Goal: Task Accomplishment & Management: Manage account settings

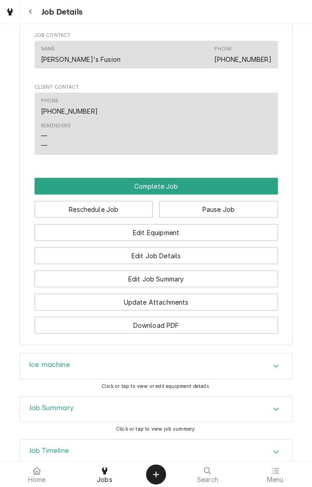
scroll to position [614, 0]
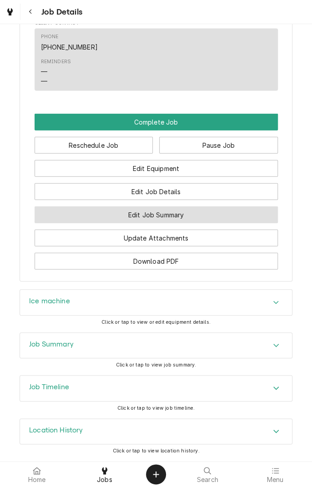
click at [195, 221] on button "Edit Job Summary" at bounding box center [156, 214] width 243 height 17
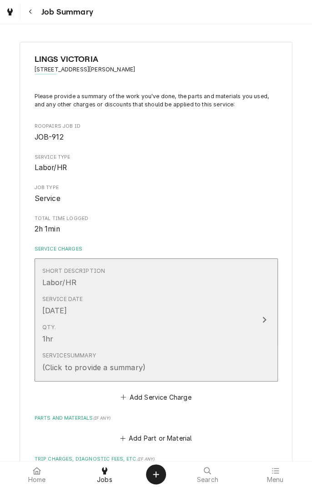
click at [262, 316] on icon "Update Line Item" at bounding box center [264, 319] width 5 height 7
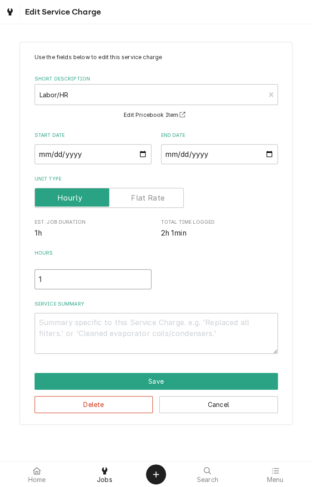
click at [66, 277] on input "1" at bounding box center [93, 279] width 117 height 20
type textarea "x"
type input "2"
type textarea "x"
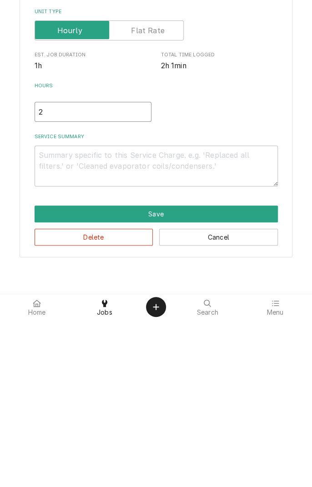
type input "2"
click at [143, 325] on textarea "Service Summary" at bounding box center [156, 333] width 243 height 41
type textarea "x"
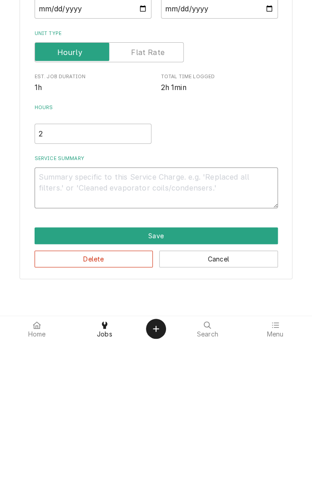
type textarea "C"
type textarea "x"
type textarea "Cl"
type textarea "x"
type textarea "Cle"
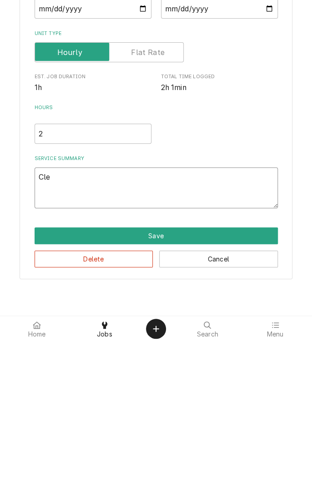
type textarea "x"
type textarea "Clea"
type textarea "x"
type textarea "Clean"
type textarea "x"
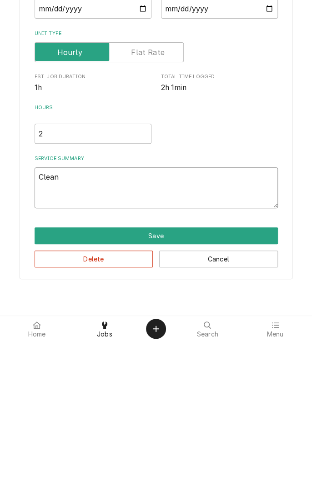
type textarea "Cleane"
type textarea "x"
type textarea "Cleaned"
type textarea "x"
type textarea "Cleaned"
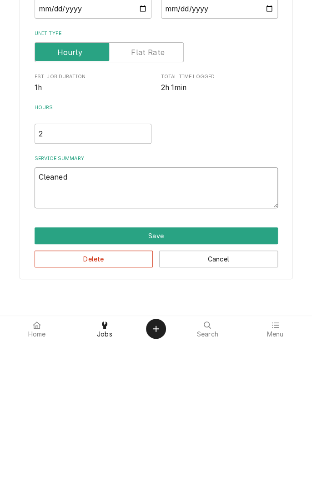
type textarea "x"
type textarea "Cleaned i"
type textarea "x"
type textarea "Cleaned ic"
type textarea "x"
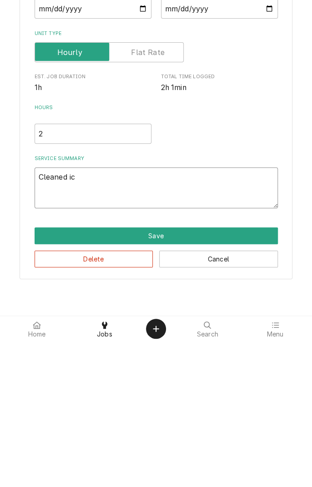
type textarea "Cleaned ice"
type textarea "x"
type textarea "Cleaned ice"
type textarea "x"
type textarea "Cleaned ice m"
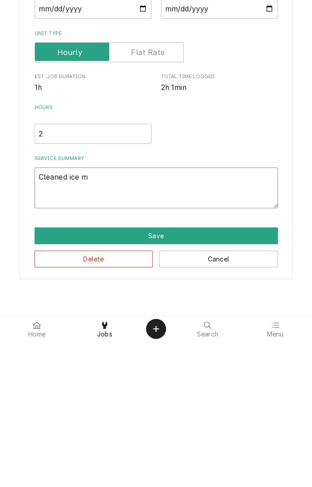
type textarea "x"
type textarea "Cleaned ice ma"
type textarea "x"
type textarea "Cleaned ice mac"
type textarea "x"
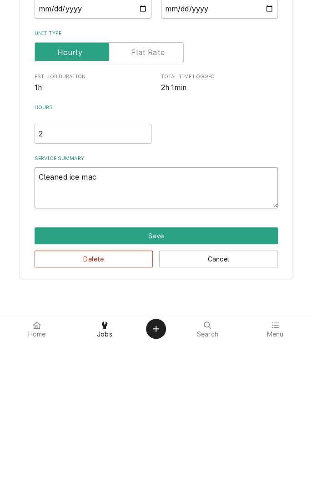
type textarea "Cleaned ice mach"
type textarea "x"
type textarea "Cleaned ice machi"
type textarea "x"
type textarea "Cleaned ice machin"
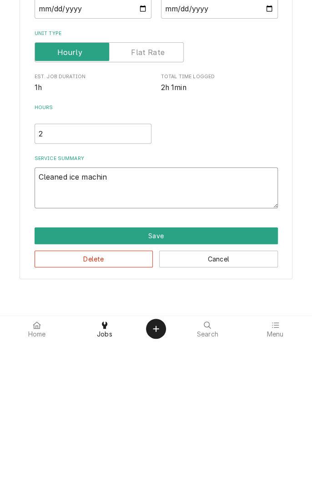
type textarea "x"
type textarea "Cleaned ice machine"
type textarea "x"
type textarea "Cleaned ice machine"
type textarea "x"
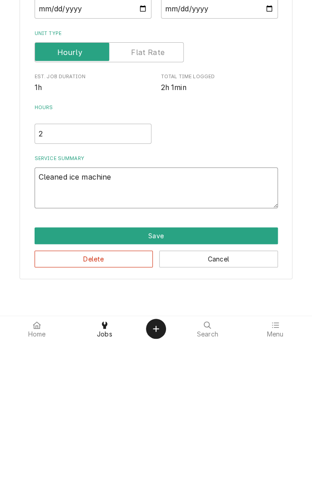
type textarea "Cleaned ice machine a"
type textarea "x"
type textarea "Cleaned ice machine an"
type textarea "x"
type textarea "Cleaned ice machine and"
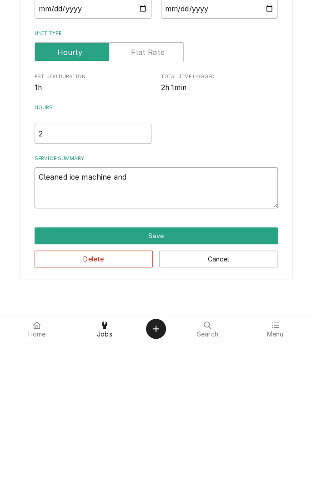
type textarea "x"
type textarea "Cleaned ice machine and"
type textarea "x"
type textarea "Cleaned ice machine and b"
type textarea "x"
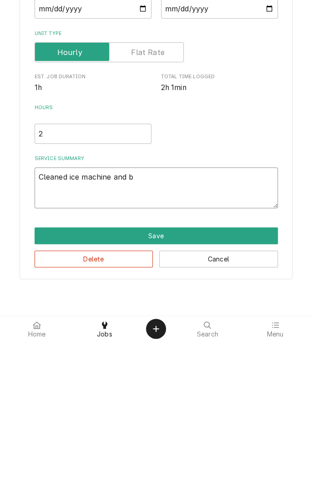
type textarea "Cleaned ice machine and bi"
type textarea "x"
type textarea "Cleaned ice machine and bin"
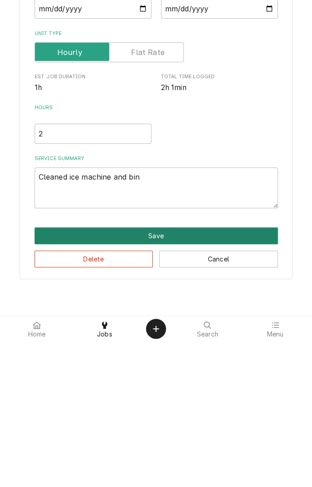
click at [171, 388] on button "Save" at bounding box center [156, 381] width 243 height 17
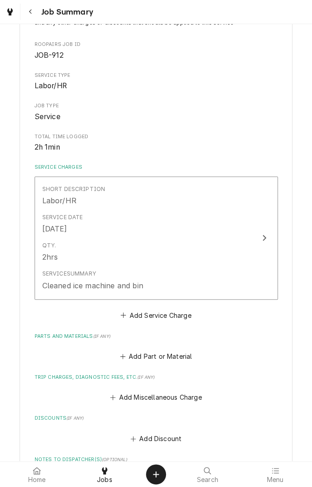
scroll to position [90, 0]
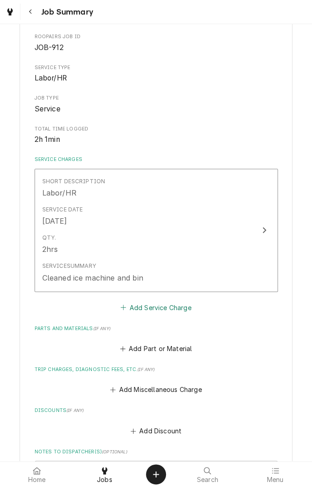
click at [171, 310] on button "Add Service Charge" at bounding box center [156, 307] width 74 height 13
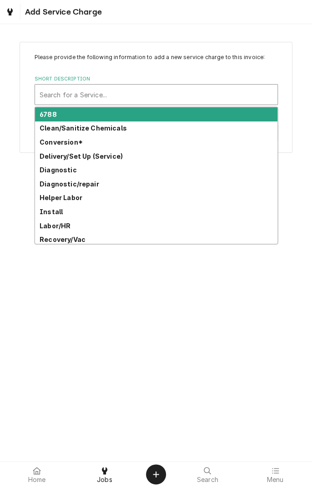
click at [122, 132] on div "Clean/Sanitize Chemicals" at bounding box center [156, 128] width 242 height 14
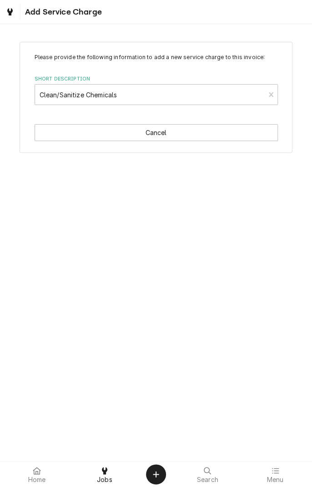
type textarea "x"
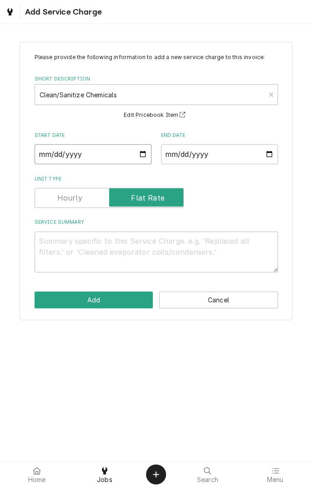
click at [110, 159] on input "Start Date" at bounding box center [93, 154] width 117 height 20
type input "2025-09-15"
type textarea "x"
click at [272, 158] on input "End Date" at bounding box center [219, 154] width 117 height 20
type input "2025-09-15"
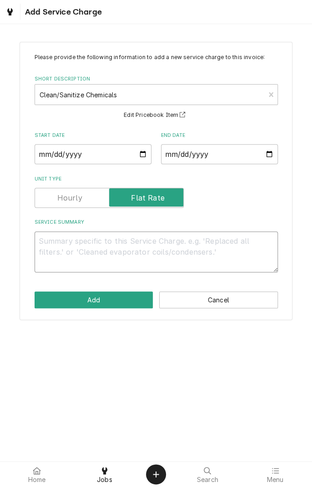
click at [113, 246] on textarea "Service Summary" at bounding box center [156, 251] width 243 height 41
type textarea "x"
type textarea "I"
type textarea "x"
type textarea "Ic"
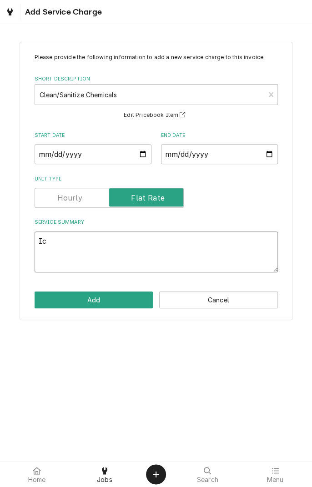
type textarea "x"
type textarea "Ice"
type textarea "x"
type textarea "Ice"
type textarea "x"
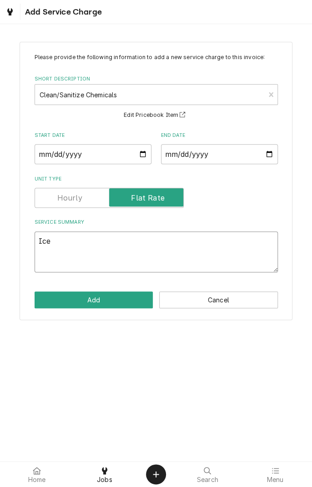
type textarea "Ice m"
type textarea "x"
type textarea "Ice ma"
type textarea "x"
type textarea "Ice mac"
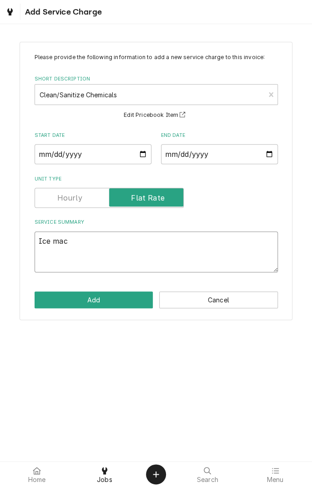
type textarea "x"
type textarea "Ice mach"
type textarea "x"
type textarea "Ice machi"
type textarea "x"
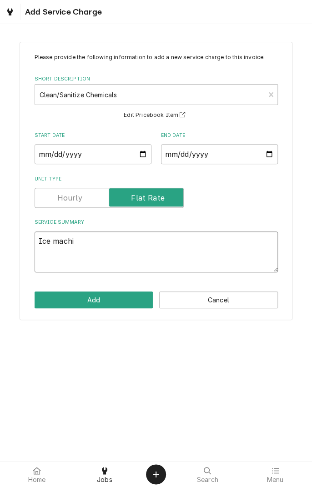
type textarea "Ice machin"
type textarea "x"
type textarea "Ice machine"
type textarea "x"
type textarea "Ice machine"
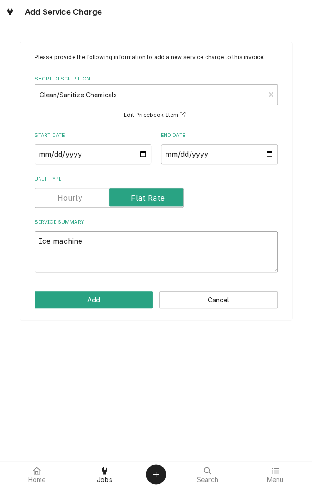
type textarea "x"
type textarea "Ice machine c"
type textarea "x"
type textarea "Ice machine cl"
type textarea "x"
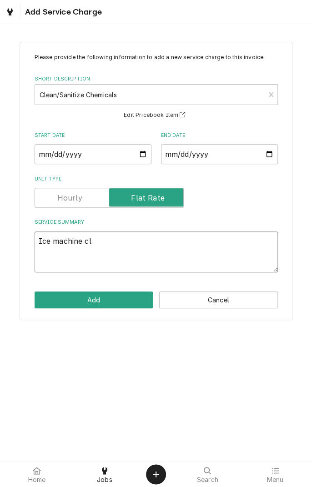
type textarea "Ice machine cle"
type textarea "x"
type textarea "Ice machine clea"
type textarea "x"
type textarea "Ice machine clean"
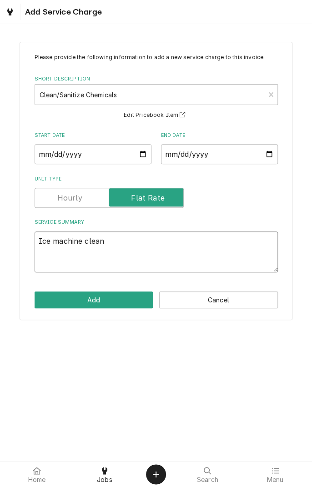
type textarea "x"
type textarea "Ice machine cleane"
type textarea "x"
type textarea "Ice machine cleaner"
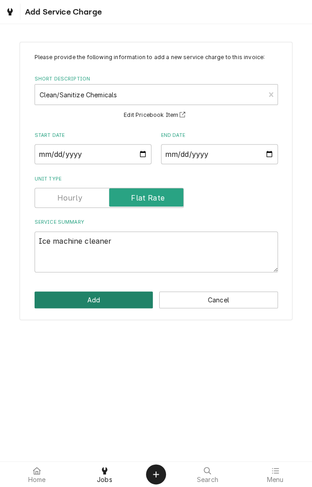
click at [112, 305] on button "Add" at bounding box center [94, 300] width 119 height 17
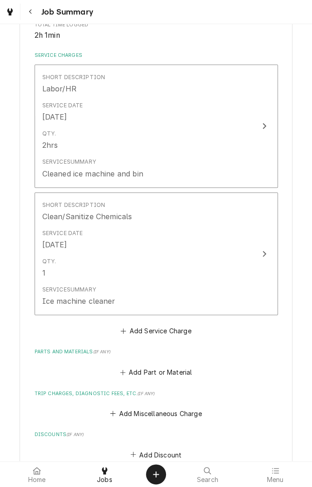
scroll to position [195, 0]
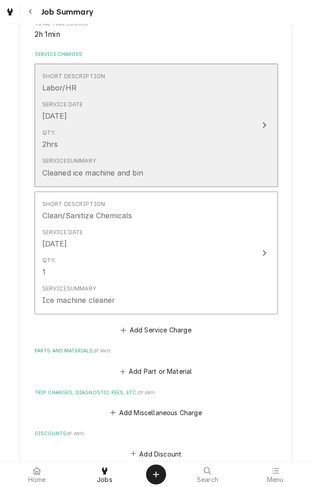
click at [257, 124] on button "Short Description Labor/HR Service Date Sep 15, 2025 Qty. 2hrs Service Summary …" at bounding box center [156, 125] width 243 height 123
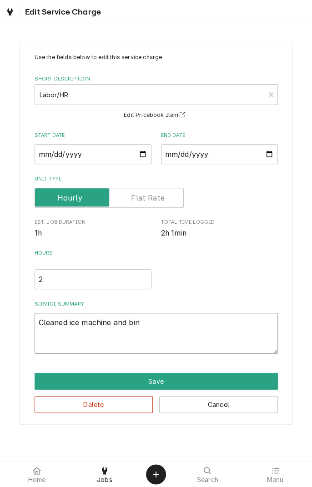
click at [177, 323] on textarea "Cleaned ice machine and bin" at bounding box center [156, 333] width 243 height 41
type textarea "x"
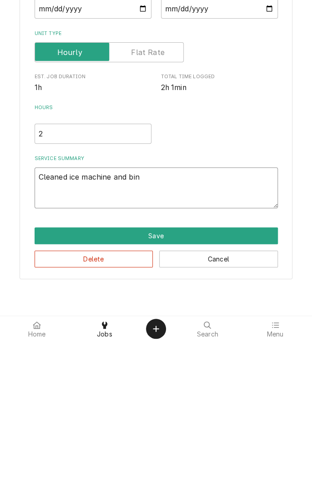
type textarea "Cleaned ice machine and bin"
type textarea "x"
type textarea "Cleaned ice machine and bin ."
type textarea "x"
type textarea "Cleaned ice machine and bin ."
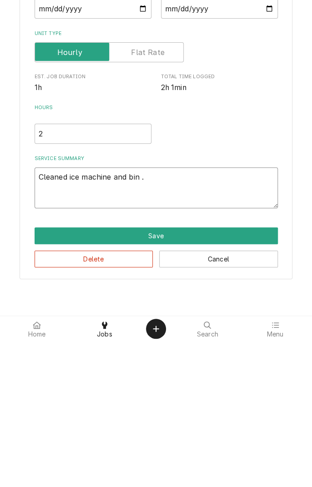
type textarea "x"
type textarea "Cleaned ice machine and bin . F"
type textarea "x"
type textarea "Cleaned ice machine and bin . Fi"
type textarea "x"
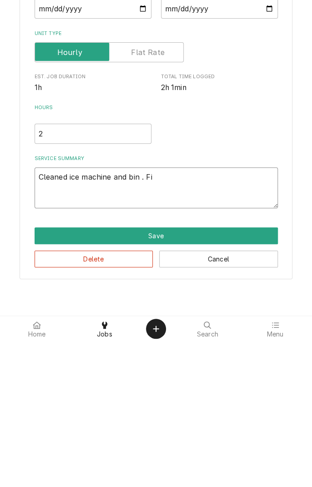
type textarea "Cleaned ice machine and bin . Fil"
type textarea "x"
type textarea "Cleaned ice machine and bin . Filt"
type textarea "x"
type textarea "Cleaned ice machine and bin . Filte"
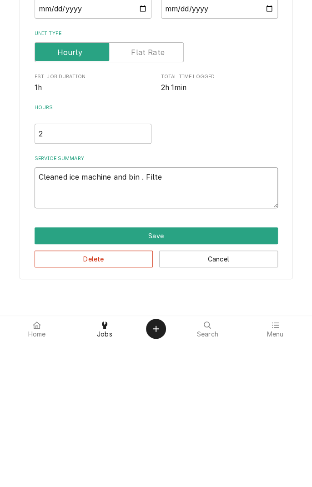
type textarea "x"
type textarea "Cleaned ice machine and bin . Filter"
type textarea "x"
type textarea "Cleaned ice machine and bin . Filter"
type textarea "x"
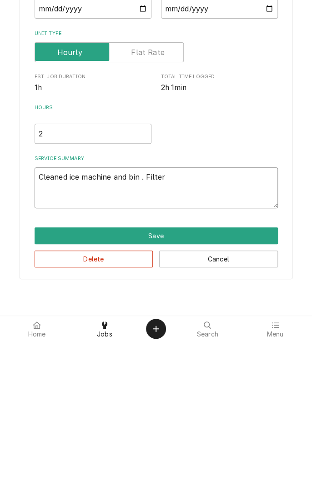
type textarea "Cleaned ice machine and bin . Filter n"
type textarea "x"
type textarea "Cleaned ice machine and bin . Filter no"
type textarea "x"
type textarea "Cleaned ice machine and bin . Filter not"
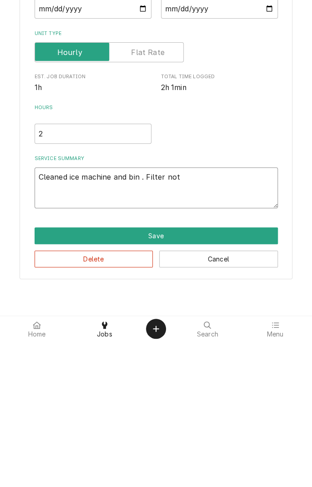
type textarea "x"
type textarea "Cleaned ice machine and bin . Filter not"
type textarea "x"
type textarea "Cleaned ice machine and bin . Filter not r"
type textarea "x"
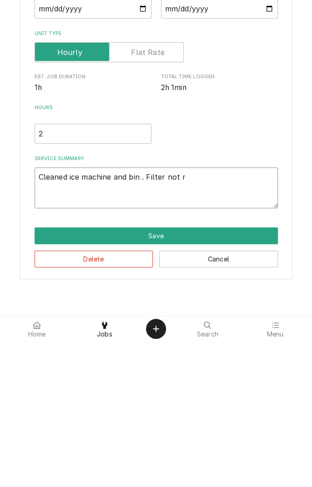
type textarea "Cleaned ice machine and bin . Filter not re"
type textarea "x"
type textarea "Cleaned ice machine and bin . Filter not rep"
type textarea "x"
type textarea "Cleaned ice machine and bin . Filter not repl"
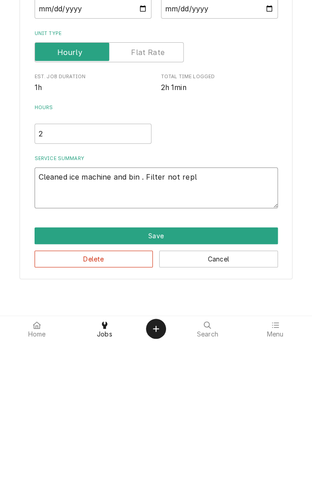
type textarea "x"
type textarea "Cleaned ice machine and bin . Filter not repla"
type textarea "x"
type textarea "Cleaned ice machine and bin . Filter not replac"
type textarea "x"
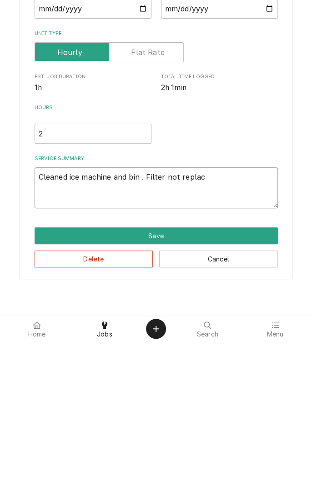
type textarea "Cleaned ice machine and bin . Filter not replace"
type textarea "x"
type textarea "Cleaned ice machine and bin . Filter not replaced"
type textarea "x"
type textarea "Cleaned ice machine and bin . Filter not replaced"
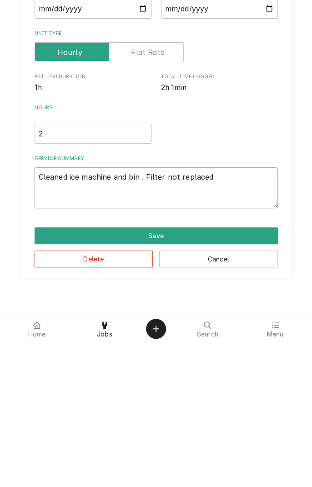
type textarea "x"
type textarea "Cleaned ice machine and bin . Filter not replaced ."
type textarea "x"
type textarea "Cleaned ice machine and bin . Filter not replaced ."
type textarea "x"
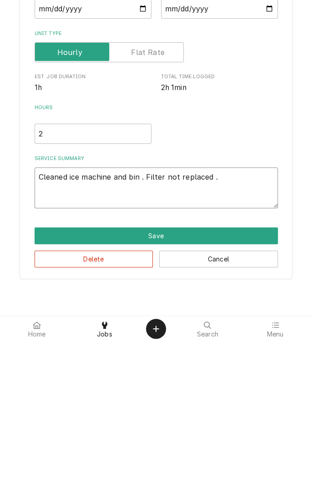
type textarea "Cleaned ice machine and bin . Filter not replaced . I"
type textarea "x"
type textarea "Cleaned ice machine and bin . Filter not replaced . In"
type textarea "x"
type textarea "Cleaned ice machine and bin . Filter not replaced . Ins"
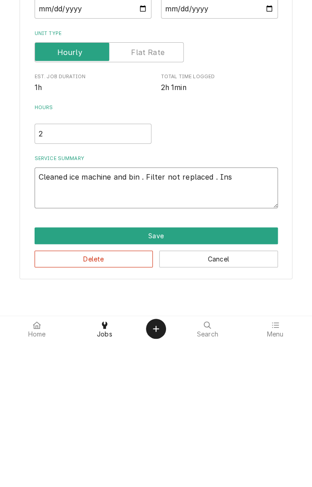
type textarea "x"
type textarea "Cleaned ice machine and bin . Filter not replaced . Inst"
type textarea "x"
type textarea "Cleaned ice machine and bin . Filter not replaced . Insta"
type textarea "x"
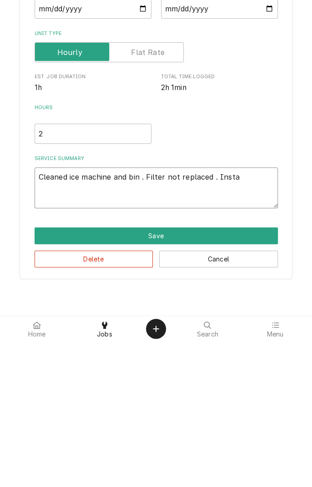
type textarea "Cleaned ice machine and bin . Filter not replaced . Instal"
type textarea "x"
type textarea "Cleaned ice machine and bin . Filter not replaced . Install"
type textarea "x"
type textarea "Cleaned ice machine and bin . Filter not replaced . Install"
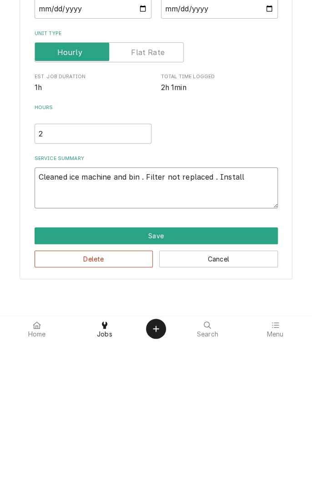
type textarea "x"
type textarea "Cleaned ice machine and bin . Filter not replaced . Install"
type textarea "x"
type textarea "Cleaned ice machine and bin . Filter not replaced . Installe"
type textarea "x"
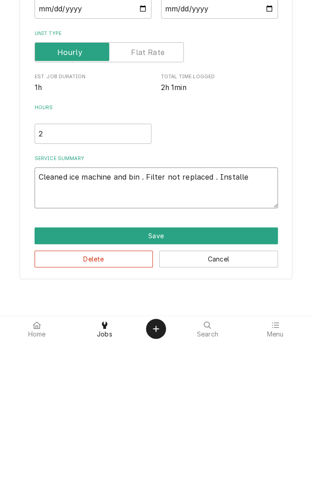
type textarea "Cleaned ice machine and bin . Filter not replaced . Installed"
type textarea "x"
type textarea "Cleaned ice machine and bin . Filter not replaced . Installed5"
type textarea "x"
type textarea "Cleaned ice machine and bin . Filter not replaced . Installed5/"
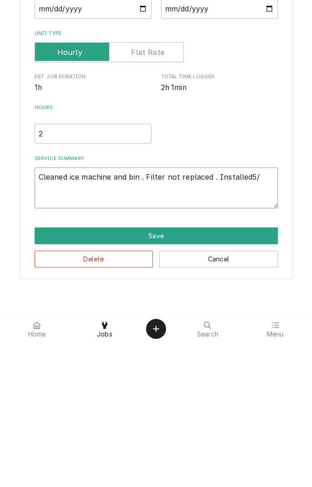
type textarea "x"
type textarea "Cleaned ice machine and bin . Filter not replaced . Installed5/2"
type textarea "x"
type textarea "Cleaned ice machine and bin . Filter not replaced . Installed5/22"
type textarea "x"
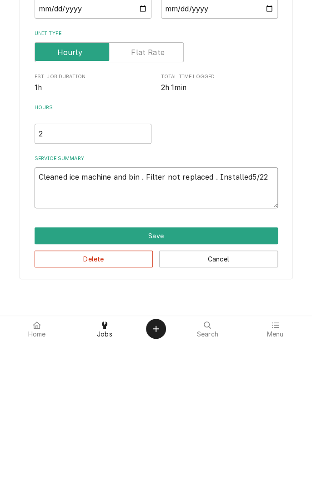
type textarea "Cleaned ice machine and bin . Filter not replaced . Installed5/22/"
type textarea "x"
type textarea "Cleaned ice machine and bin . Filter not replaced . Installed5/22/2"
type textarea "x"
type textarea "Cleaned ice machine and bin . Filter not replaced . Installed5/22/25"
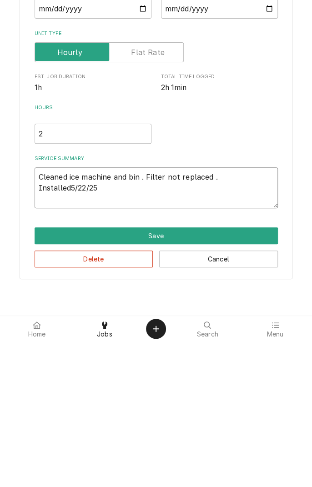
type textarea "x"
click at [62, 337] on textarea "Cleaned ice machine and bin . Filter not replaced . Installed5/22/25" at bounding box center [156, 333] width 243 height 41
click at [71, 335] on textarea "Cleaned ice machine and bin . Filter not replaced . Installed5/22/25" at bounding box center [156, 333] width 243 height 41
type textarea "Cleaned ice machine and bin . Filter not replaced . Installed 5/22/25"
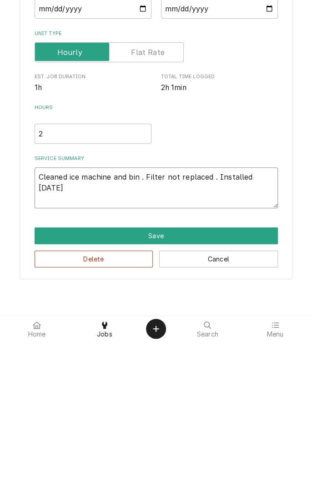
type textarea "x"
click at [87, 334] on textarea "Cleaned ice machine and bin . Filter not replaced . Installed 5/22/25" at bounding box center [156, 333] width 243 height 41
type textarea "Cleaned ice machine and bin . Filter not replaced . Installed 5/22/25."
type textarea "x"
type textarea "Cleaned ice machine and bin . Filter not replaced . Installed 5/22/25."
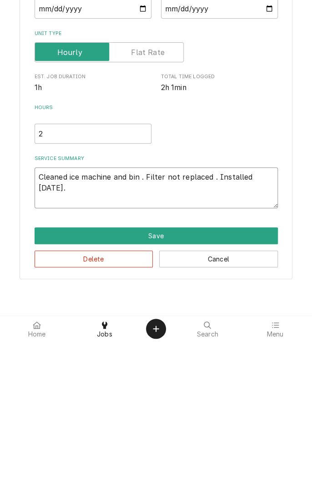
type textarea "x"
type textarea "Cleaned ice machine and bin . Filter not replaced . Installed 5/22/25. W"
type textarea "x"
type textarea "Cleaned ice machine and bin . Filter not replaced . Installed 5/22/25. Wi"
type textarea "x"
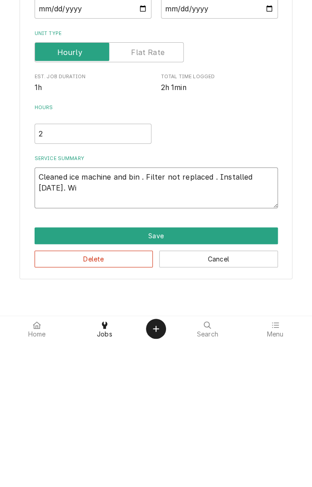
type textarea "Cleaned ice machine and bin . Filter not replaced . Installed 5/22/25. Wil"
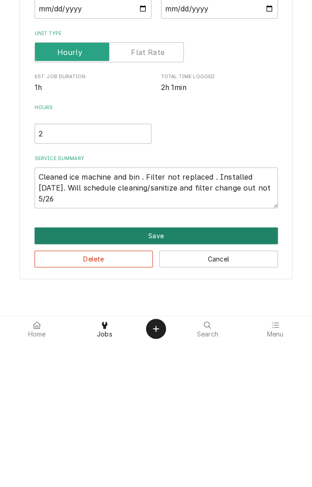
click at [159, 387] on button "Save" at bounding box center [156, 381] width 243 height 17
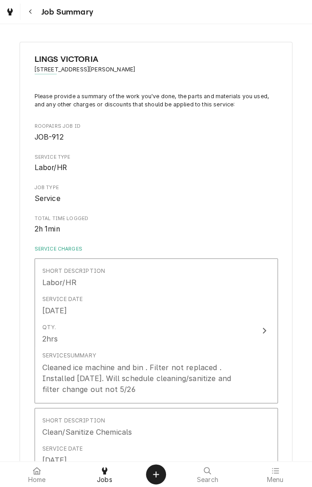
scroll to position [195, 0]
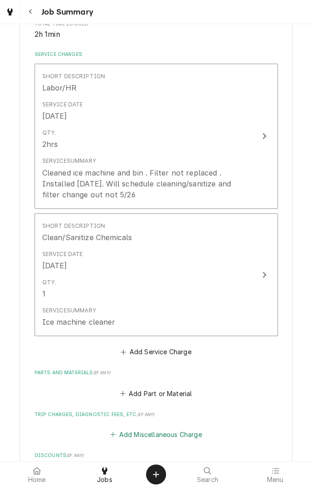
click at [175, 432] on button "Add Miscellaneous Charge" at bounding box center [156, 434] width 95 height 13
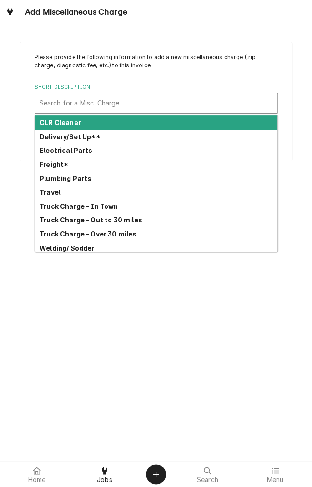
click at [102, 209] on strong "Truck Charge - In Town" at bounding box center [79, 206] width 79 height 8
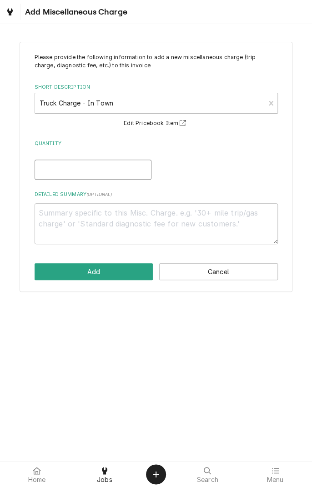
click at [127, 170] on input "Quantity" at bounding box center [93, 170] width 117 height 20
click at [190, 215] on textarea "Detailed Summary ( optional )" at bounding box center [156, 223] width 243 height 41
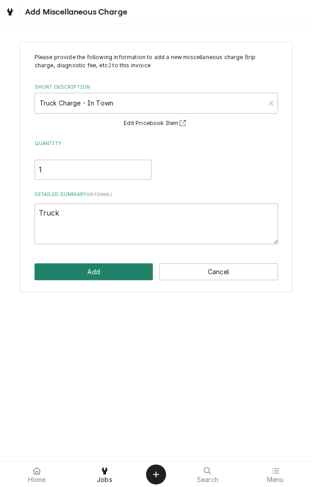
click at [112, 275] on button "Add" at bounding box center [94, 271] width 119 height 17
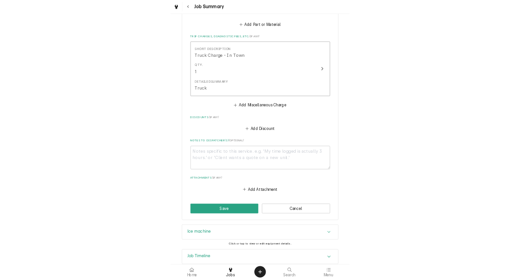
scroll to position [561, 0]
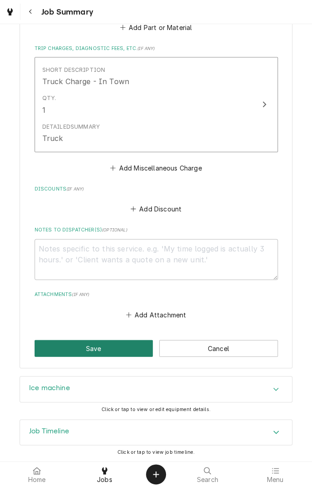
click at [105, 346] on button "Save" at bounding box center [94, 348] width 119 height 17
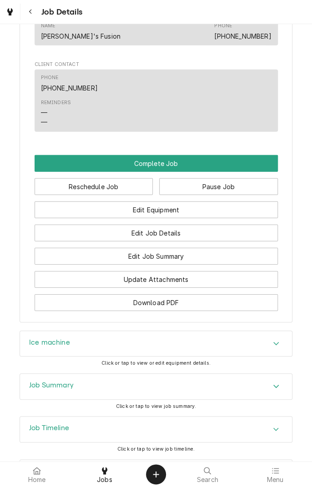
scroll to position [766, 0]
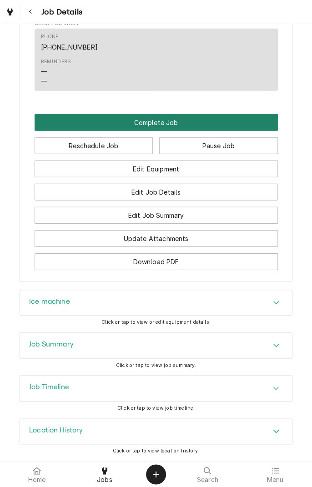
click at [177, 123] on button "Complete Job" at bounding box center [156, 122] width 243 height 17
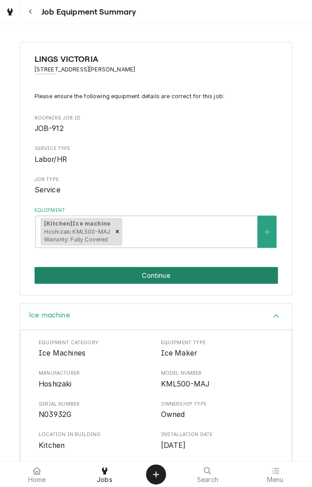
click at [179, 276] on button "Continue" at bounding box center [156, 275] width 243 height 17
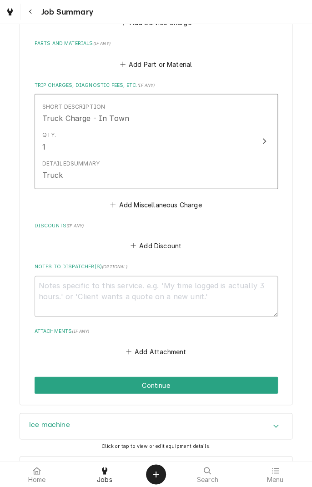
scroll to position [561, 0]
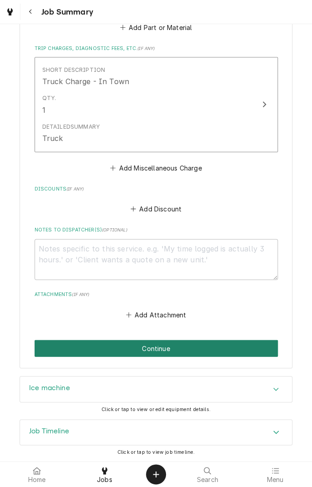
click at [160, 351] on button "Continue" at bounding box center [156, 348] width 243 height 17
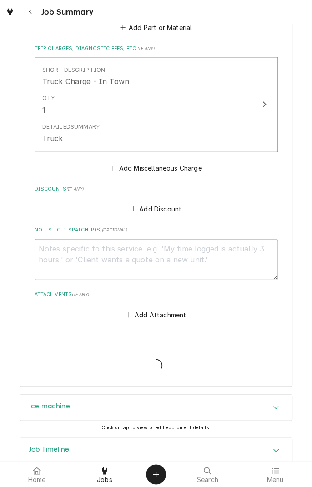
type textarea "x"
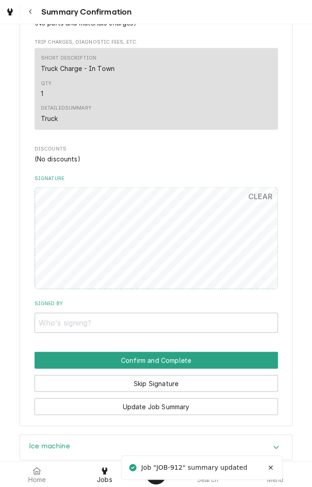
scroll to position [546, 0]
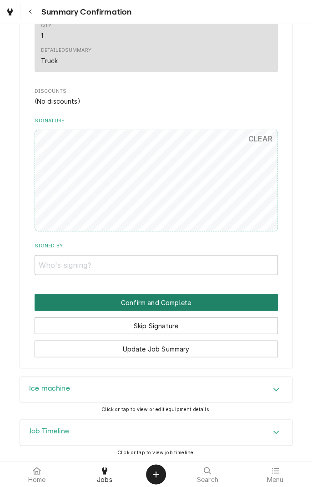
click at [167, 299] on button "Confirm and Complete" at bounding box center [156, 302] width 243 height 17
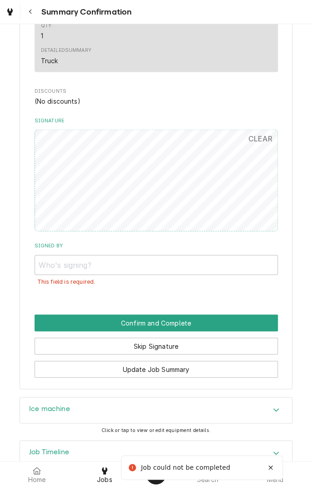
scroll to position [545, 0]
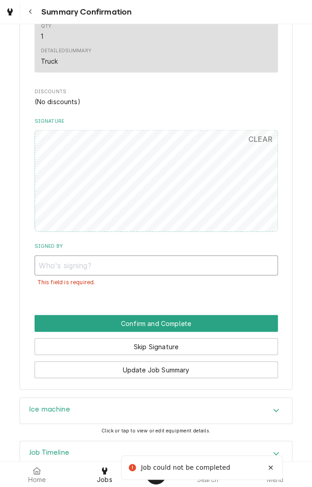
click at [79, 268] on input "Signed By" at bounding box center [156, 265] width 243 height 20
type input "Juzer"
click at [208, 324] on button "Confirm and Complete" at bounding box center [156, 323] width 243 height 17
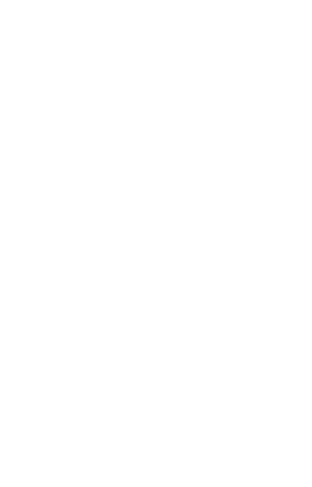
click at [186, 297] on div "Dynamic Content Wrapper" at bounding box center [156, 243] width 312 height 487
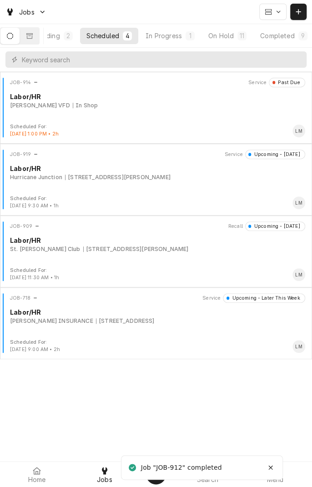
scroll to position [0, 85]
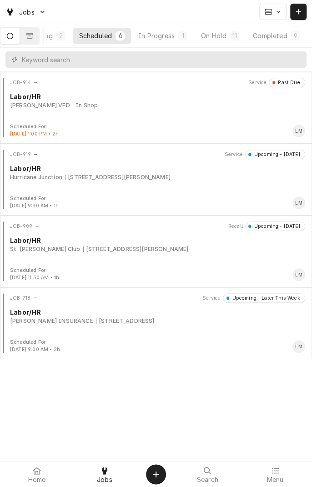
click at [286, 37] on div "Completed" at bounding box center [270, 36] width 34 height 10
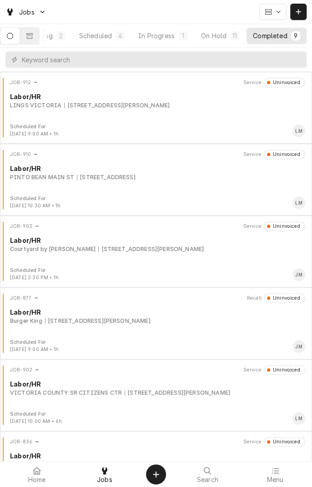
click at [131, 101] on div "7800 N. NAVARRO SUITE #179, VICTORIA, TX 77904" at bounding box center [117, 105] width 106 height 8
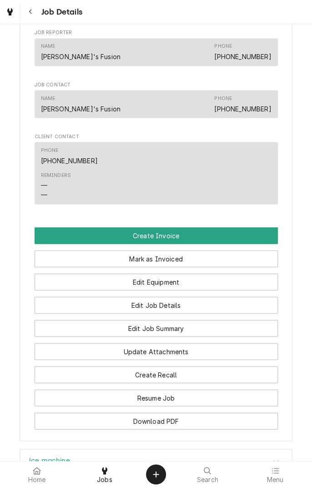
scroll to position [492, 0]
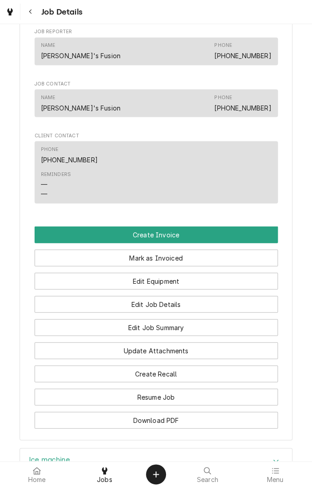
click at [171, 243] on button "Create Invoice" at bounding box center [156, 234] width 243 height 17
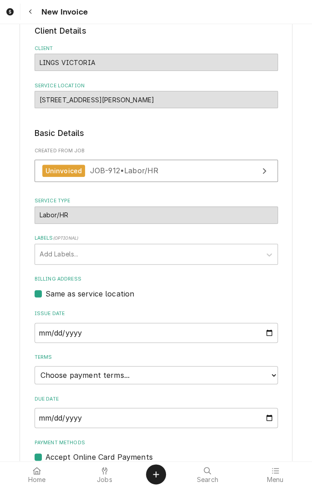
scroll to position [90, 0]
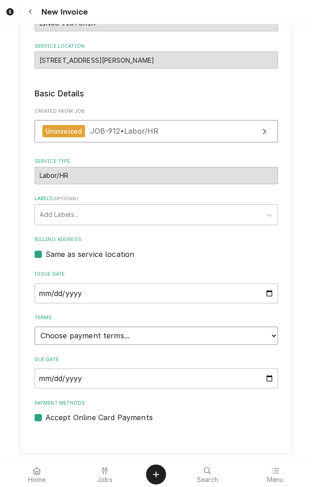
click at [273, 337] on select "Choose payment terms... Same Day Net 7 Net 14 Net 21 Net 30 Net 45 Net 60 Net 90" at bounding box center [156, 336] width 243 height 18
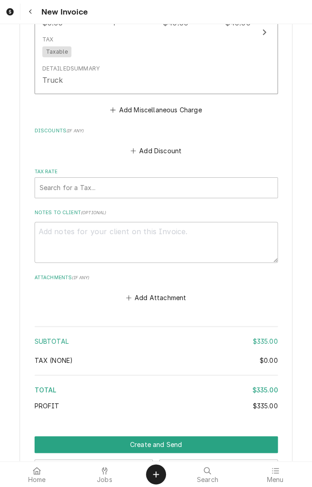
scroll to position [1048, 0]
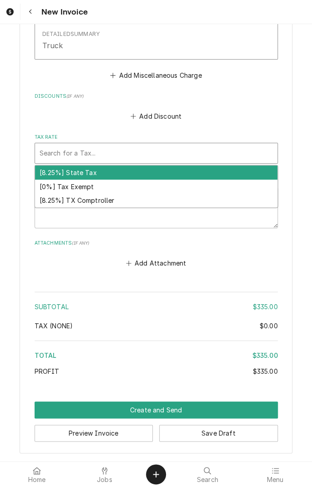
click at [109, 200] on div "[8.25%] TX Comptroller" at bounding box center [156, 201] width 242 height 14
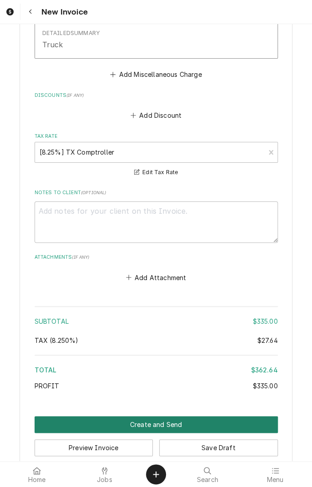
click at [153, 429] on button "Create and Send" at bounding box center [156, 424] width 243 height 17
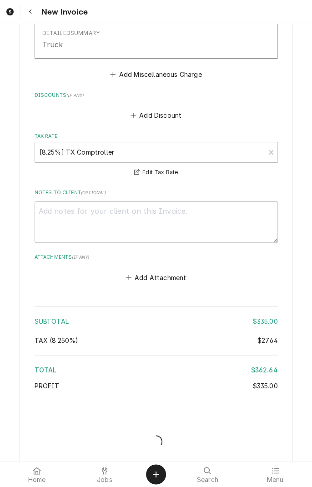
type textarea "x"
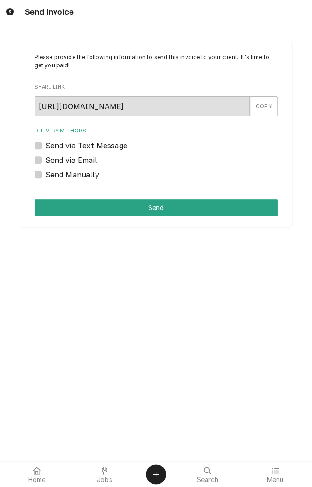
click at [45, 146] on label "Send via Text Message" at bounding box center [86, 145] width 82 height 11
click at [45, 146] on input "Send via Text Message" at bounding box center [166, 150] width 243 height 20
checkbox input "true"
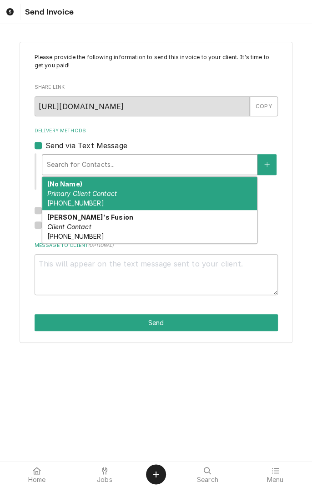
click at [77, 231] on div "[PERSON_NAME]'s Fusion Client Contact [PHONE_NUMBER]" at bounding box center [149, 226] width 215 height 33
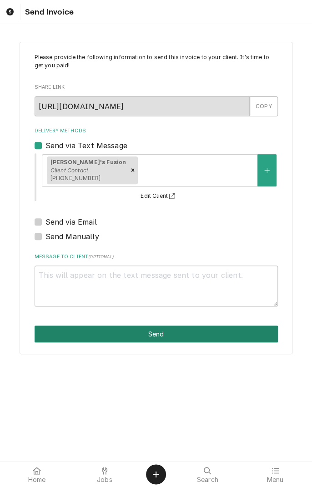
click at [159, 334] on button "Send" at bounding box center [156, 334] width 243 height 17
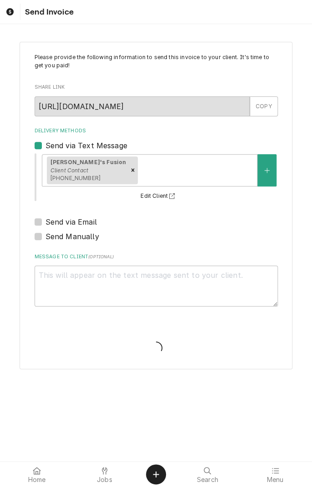
type textarea "x"
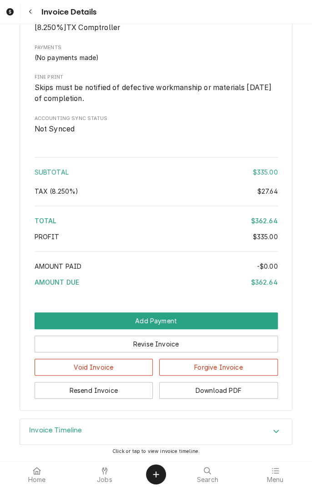
scroll to position [986, 0]
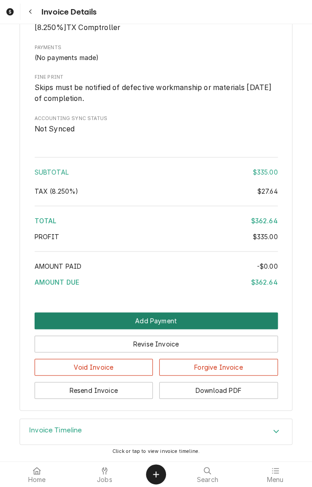
click at [212, 325] on button "Add Payment" at bounding box center [156, 320] width 243 height 17
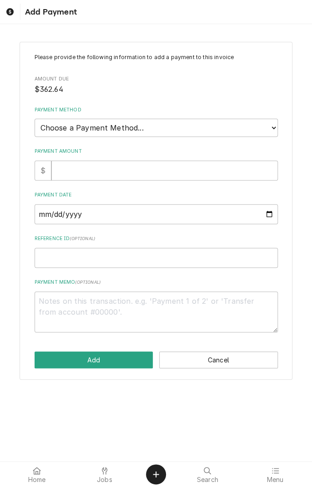
type textarea "x"
click at [273, 133] on select "Choose a Payment Method... Cash Check Credit/Debit Card ACH/eCheck Other" at bounding box center [156, 128] width 243 height 18
select select "2"
click at [35, 119] on select "Choose a Payment Method... Cash Check Credit/Debit Card ACH/eCheck Other" at bounding box center [156, 128] width 243 height 18
click at [133, 171] on input "Payment Amount" at bounding box center [164, 171] width 226 height 20
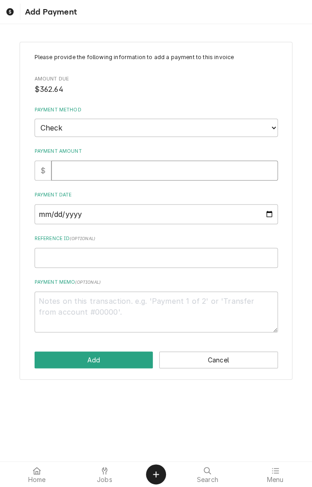
type textarea "x"
type input "3"
type textarea "x"
type input "36"
type textarea "x"
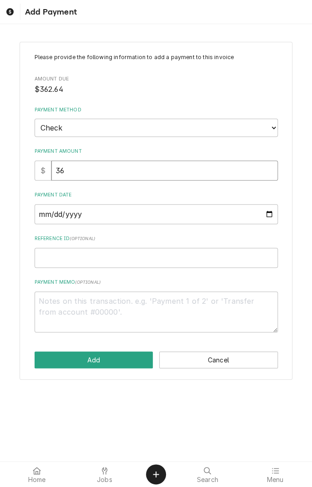
type input "362"
type textarea "x"
type input "362.6"
type textarea "x"
type input "362.64"
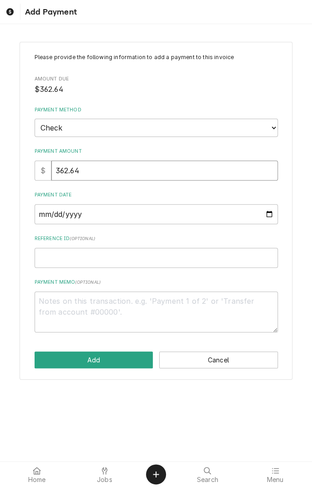
type textarea "x"
type input "362.64"
click at [126, 217] on input "Payment Date" at bounding box center [156, 214] width 243 height 20
type textarea "x"
type input "2025-09-15"
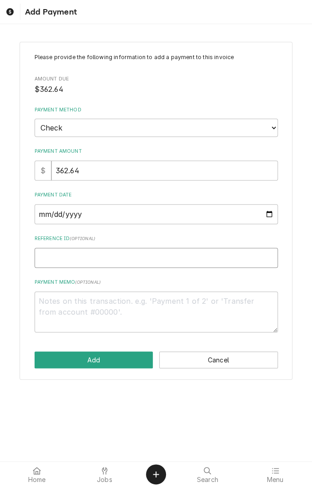
click at [124, 258] on input "Reference ID ( optional )" at bounding box center [156, 258] width 243 height 20
type textarea "x"
type input "2"
type textarea "x"
type input "28"
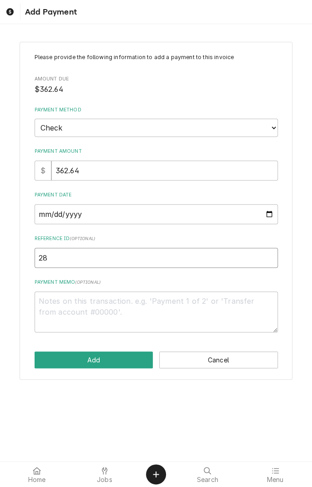
type textarea "x"
type input "281"
type textarea "x"
type input "2816"
type textarea "x"
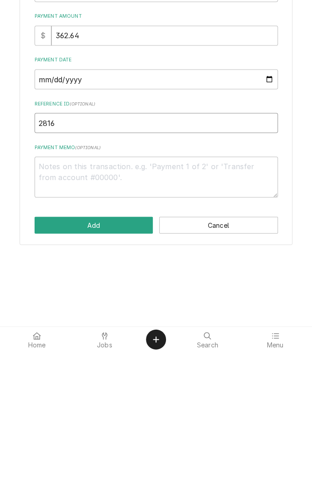
type input "2816"
click at [147, 303] on textarea "Payment Memo ( optional )" at bounding box center [156, 312] width 243 height 41
type textarea "x"
type textarea "I"
type textarea "x"
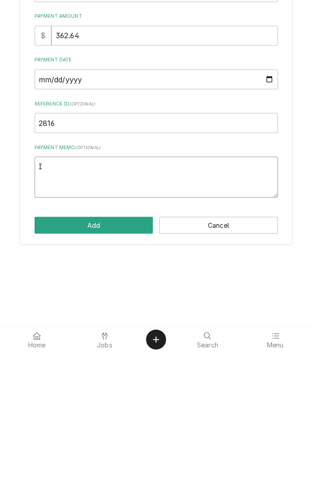
type textarea "Ic"
type textarea "x"
type textarea "Ice"
type textarea "x"
type textarea "Ice"
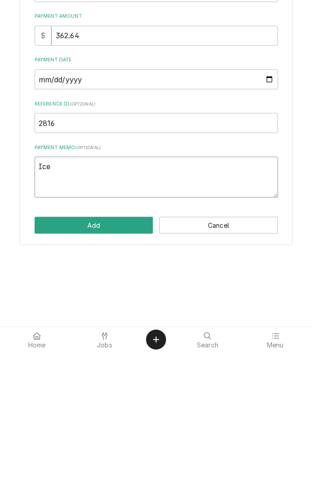
type textarea "x"
type textarea "Ice m"
type textarea "x"
type textarea "Ice ma"
type textarea "x"
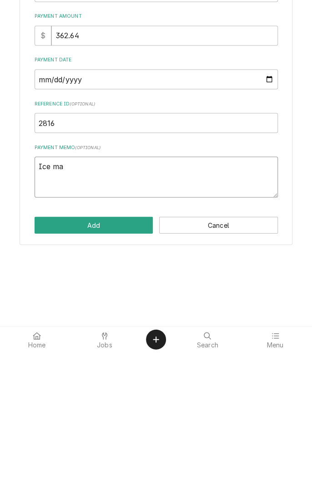
type textarea "Ice mac"
type textarea "x"
type textarea "Ice mach"
type textarea "x"
type textarea "Ice machi"
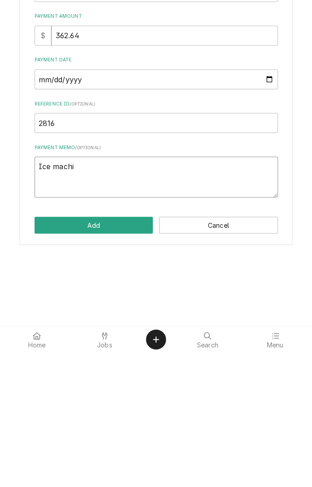
type textarea "x"
type textarea "Ice machin"
type textarea "x"
type textarea "Ice machine"
type textarea "x"
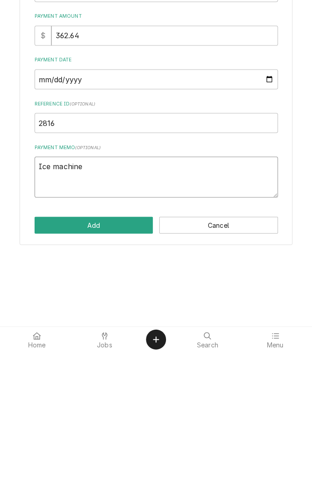
type textarea "Ice machine"
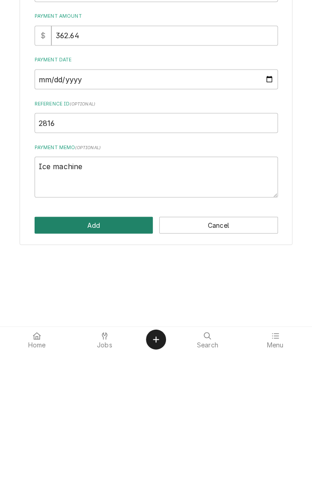
click at [105, 361] on button "Add" at bounding box center [94, 360] width 119 height 17
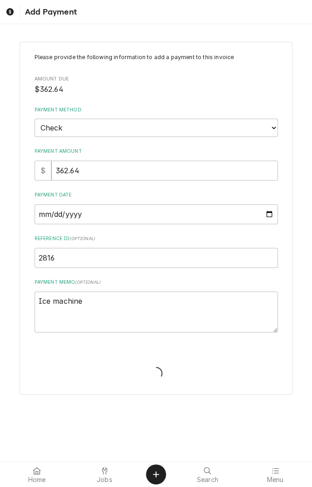
type textarea "x"
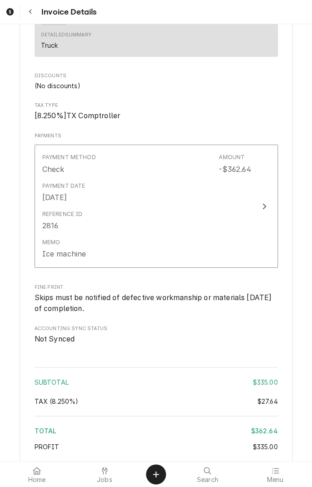
scroll to position [1123, 0]
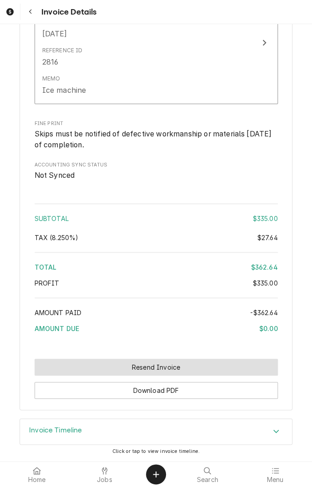
click at [179, 369] on button "Resend Invoice" at bounding box center [156, 367] width 243 height 17
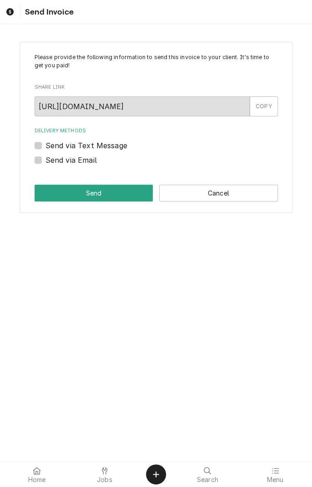
click at [45, 145] on label "Send via Text Message" at bounding box center [86, 145] width 82 height 11
click at [45, 145] on input "Send via Text Message" at bounding box center [166, 150] width 243 height 20
checkbox input "true"
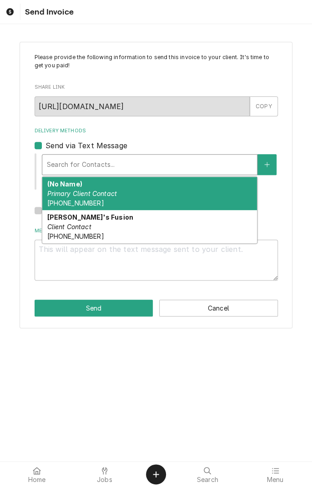
click at [96, 237] on div "[PERSON_NAME]'s Fusion Client Contact [PHONE_NUMBER]" at bounding box center [149, 226] width 215 height 33
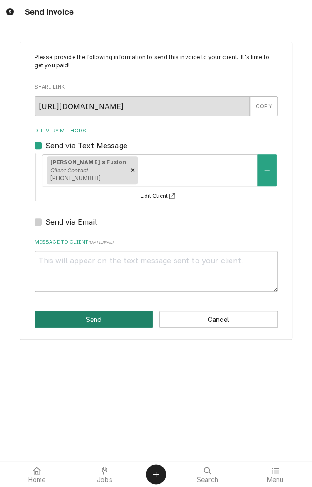
click at [102, 321] on button "Send" at bounding box center [94, 319] width 119 height 17
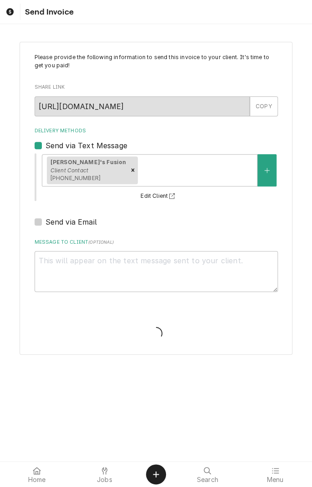
type textarea "x"
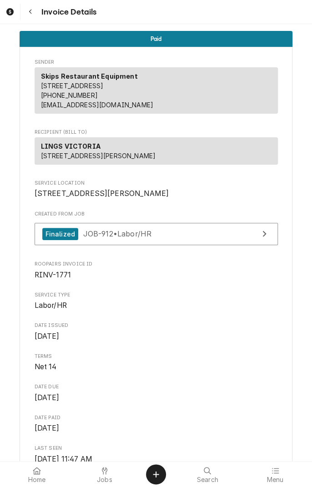
click at [35, 10] on button "Navigate back" at bounding box center [30, 12] width 16 height 16
click at [31, 11] on icon "Navigate back" at bounding box center [31, 12] width 4 height 6
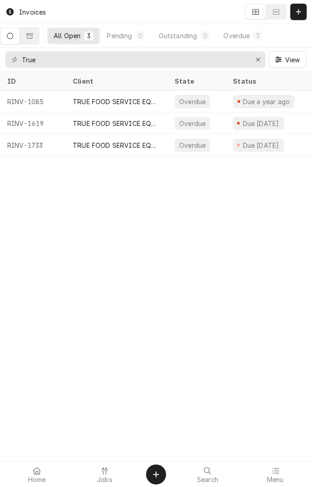
click at [13, 34] on icon "Dynamic Content Wrapper" at bounding box center [10, 36] width 6 height 6
click at [257, 59] on icon "Erase input" at bounding box center [258, 60] width 4 height 4
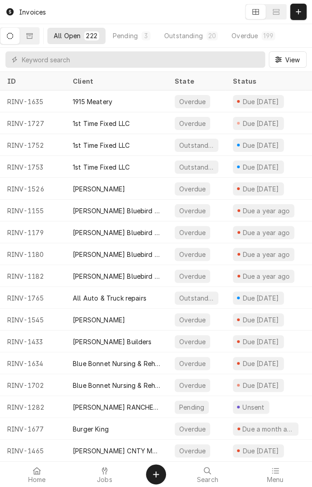
click at [71, 42] on button "All Open 222" at bounding box center [76, 36] width 58 height 16
click at [20, 31] on button "Dynamic Content Wrapper" at bounding box center [9, 36] width 19 height 16
click at [107, 475] on div at bounding box center [104, 470] width 11 height 11
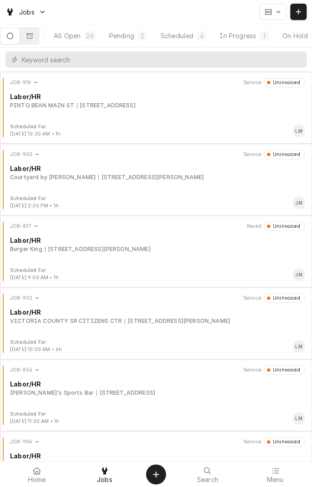
click at [189, 38] on div "Scheduled" at bounding box center [177, 36] width 33 height 10
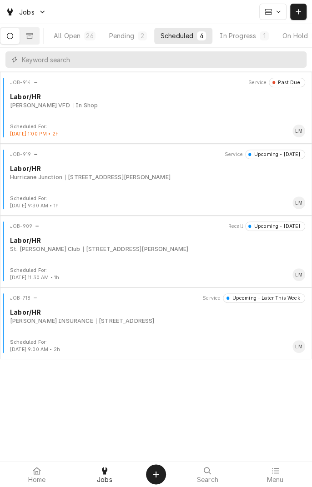
click at [128, 44] on button "Pending 2" at bounding box center [128, 36] width 50 height 16
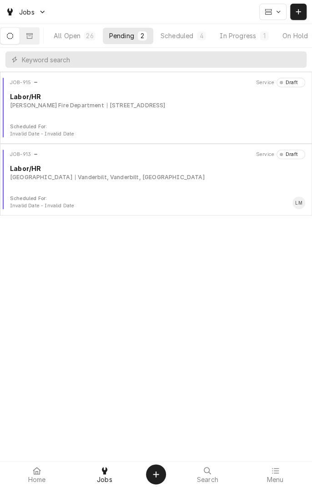
click at [13, 37] on icon "Dynamic Content Wrapper" at bounding box center [10, 36] width 6 height 6
click at [175, 65] on input "Dynamic Content Wrapper" at bounding box center [162, 59] width 280 height 16
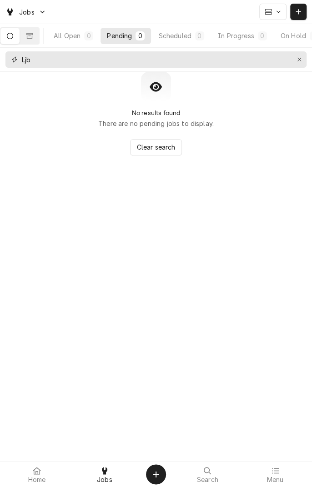
type input "Ljb"
click at [39, 42] on button "Dynamic Content Wrapper" at bounding box center [29, 36] width 19 height 16
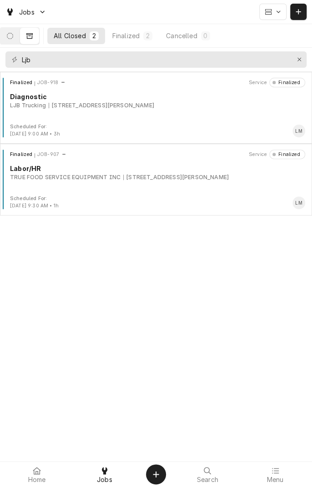
click at [116, 102] on div "[STREET_ADDRESS][PERSON_NAME]" at bounding box center [102, 105] width 106 height 8
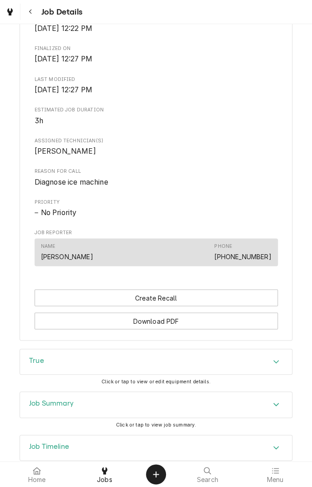
scroll to position [286, 0]
